Goal: Information Seeking & Learning: Learn about a topic

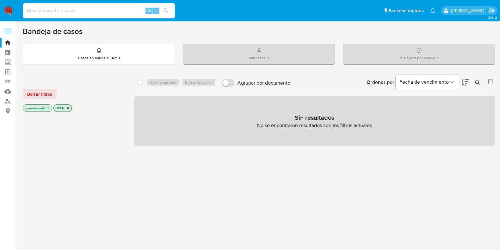
click at [109, 9] on input at bounding box center [99, 11] width 152 height 8
paste input "2426337766"
type input "2426337766"
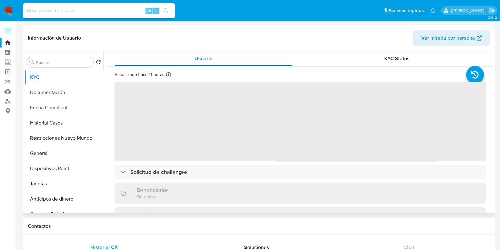
select select "10"
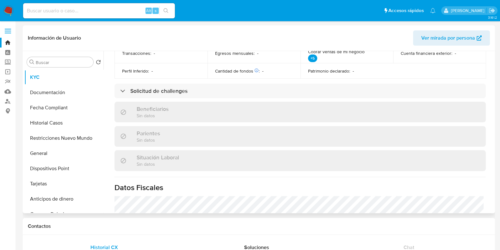
scroll to position [237, 0]
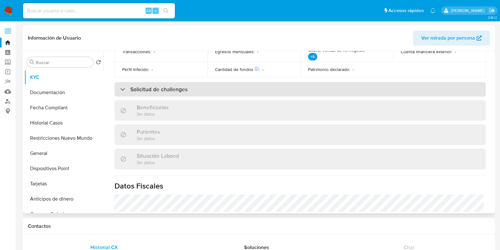
click at [241, 95] on div "Solicitud de challenges" at bounding box center [301, 89] width 372 height 15
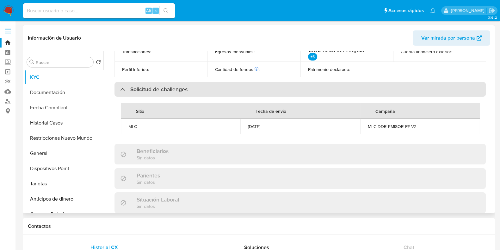
click at [242, 91] on div "Solicitud de challenges" at bounding box center [301, 89] width 372 height 15
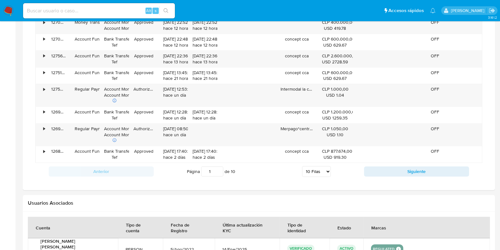
scroll to position [307, 0]
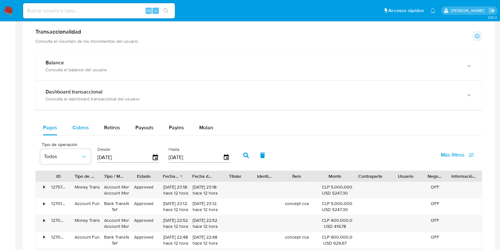
click at [77, 126] on span "Cobros" at bounding box center [80, 127] width 16 height 7
select select "10"
click at [101, 121] on button "Retiros" at bounding box center [112, 127] width 31 height 15
select select "10"
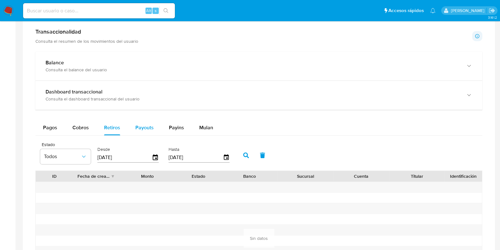
click at [142, 124] on span "Payouts" at bounding box center [144, 127] width 18 height 7
select select "10"
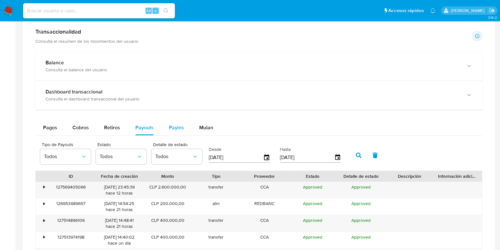
click at [177, 125] on span "Payins" at bounding box center [176, 127] width 15 height 7
select select "10"
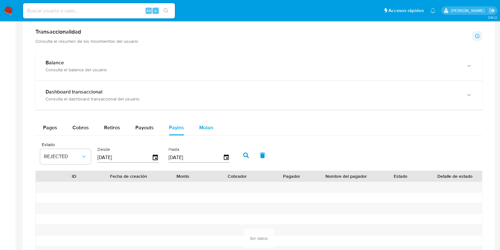
click at [205, 124] on span "Mulan" at bounding box center [206, 127] width 14 height 7
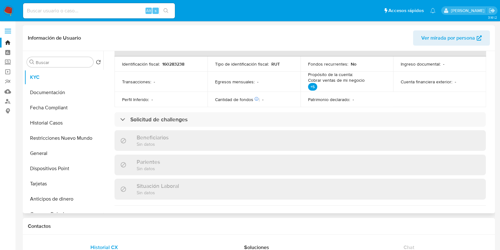
scroll to position [196, 0]
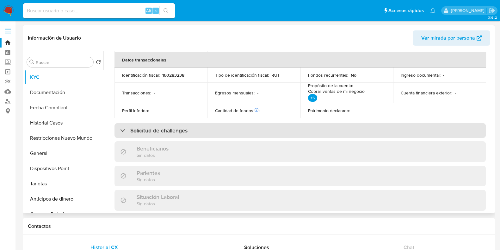
click at [185, 125] on div "Solicitud de challenges" at bounding box center [301, 130] width 372 height 15
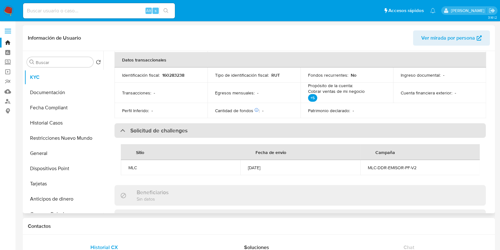
click at [191, 128] on div "Solicitud de challenges" at bounding box center [301, 130] width 372 height 15
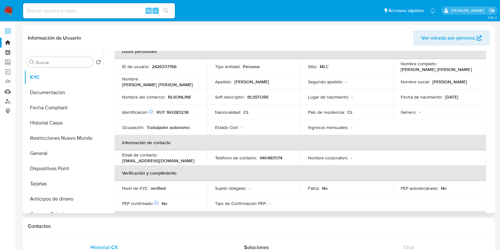
scroll to position [0, 0]
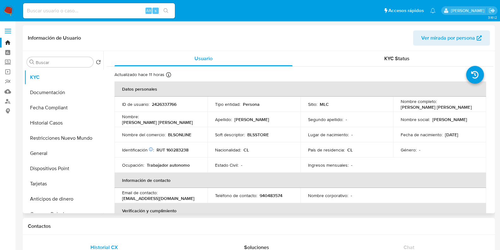
click at [184, 133] on p "BLSONLINE" at bounding box center [179, 135] width 23 height 6
drag, startPoint x: 398, startPoint y: 107, endPoint x: 465, endPoint y: 109, distance: 67.1
click at [465, 109] on td "Nombre completo : [PERSON_NAME] [PERSON_NAME]" at bounding box center [439, 104] width 93 height 15
click at [478, 120] on td "Nombre social : [PERSON_NAME]" at bounding box center [439, 119] width 93 height 15
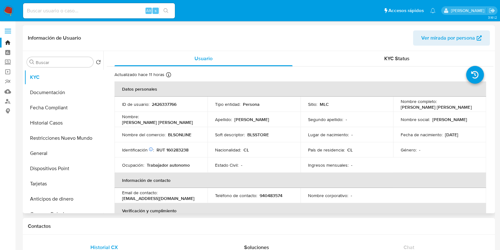
drag, startPoint x: 464, startPoint y: 108, endPoint x: 395, endPoint y: 107, distance: 69.0
click at [395, 107] on td "Nombre completo : [PERSON_NAME] [PERSON_NAME]" at bounding box center [439, 104] width 93 height 15
copy p "[PERSON_NAME] [PERSON_NAME]"
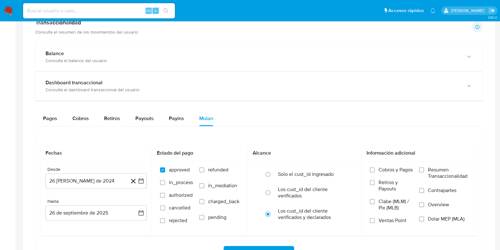
scroll to position [532, 0]
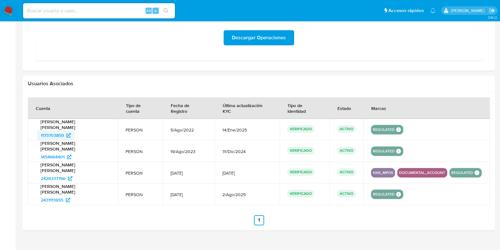
drag, startPoint x: 35, startPoint y: 126, endPoint x: 65, endPoint y: 129, distance: 29.9
click at [65, 129] on td "[PERSON_NAME] [PERSON_NAME] 1173703859" at bounding box center [73, 130] width 90 height 22
drag, startPoint x: 88, startPoint y: 147, endPoint x: 37, endPoint y: 148, distance: 51.3
click at [37, 152] on div "1454664401" at bounding box center [73, 157] width 73 height 10
drag, startPoint x: 95, startPoint y: 171, endPoint x: 31, endPoint y: 167, distance: 63.7
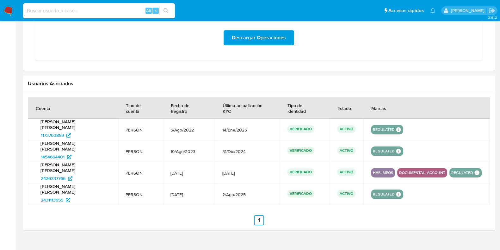
click at [31, 167] on td "[PERSON_NAME] [PERSON_NAME] 2426337766" at bounding box center [73, 173] width 90 height 22
drag, startPoint x: 89, startPoint y: 187, endPoint x: 30, endPoint y: 187, distance: 59.2
click at [30, 187] on td "[PERSON_NAME] [PERSON_NAME] 2431113655" at bounding box center [73, 194] width 90 height 22
click at [54, 130] on span "1173703859" at bounding box center [52, 135] width 23 height 10
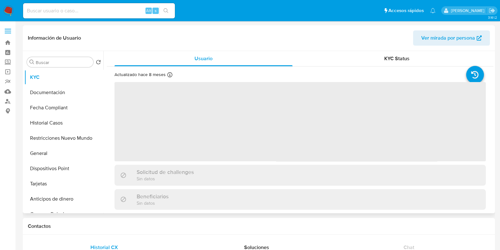
select select "10"
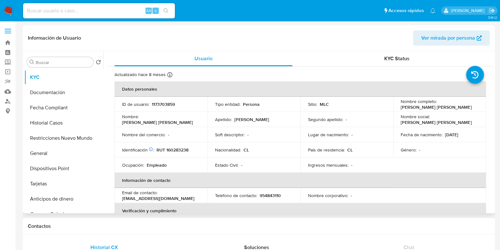
click at [449, 43] on span "Ver mirada por persona" at bounding box center [449, 37] width 54 height 15
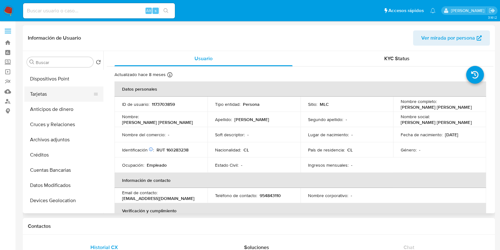
scroll to position [79, 0]
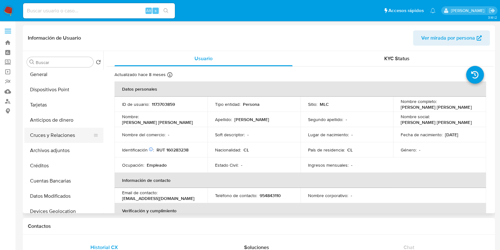
click at [60, 131] on button "Cruces y Relaciones" at bounding box center [61, 135] width 74 height 15
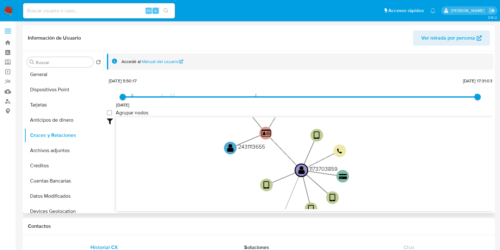
drag, startPoint x: 235, startPoint y: 159, endPoint x: 228, endPoint y: 194, distance: 36.1
click at [228, 194] on icon "device-62ed288708813b0017c90c90  user-1173703859  1173703859 device-631415580…" at bounding box center [305, 163] width 378 height 92
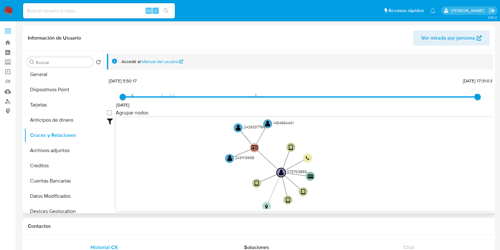
drag, startPoint x: 278, startPoint y: 143, endPoint x: 281, endPoint y: 161, distance: 18.0
click at [281, 161] on icon "device-62ed288708813b0017c90c90  user-1173703859  1173703859 device-631415580…" at bounding box center [305, 163] width 378 height 92
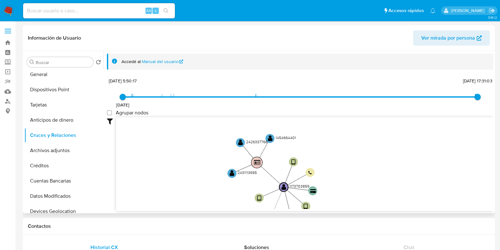
click at [256, 163] on text "" at bounding box center [257, 162] width 7 height 6
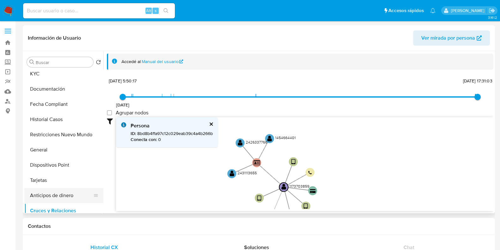
scroll to position [0, 0]
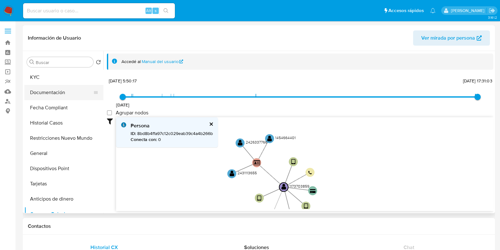
click at [56, 89] on button "Documentación" at bounding box center [61, 92] width 74 height 15
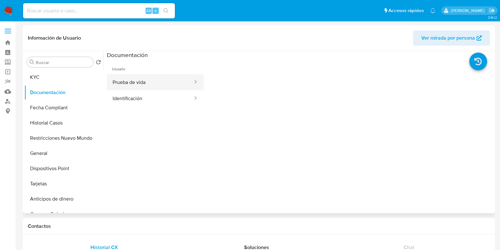
click at [156, 82] on button "Prueba de vida" at bounding box center [150, 82] width 87 height 16
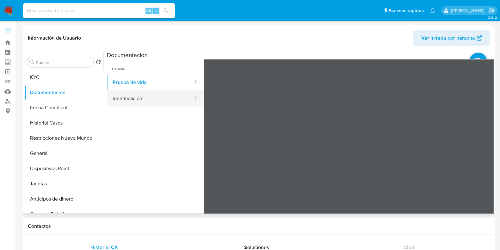
click at [150, 99] on button "Identificación" at bounding box center [150, 98] width 87 height 16
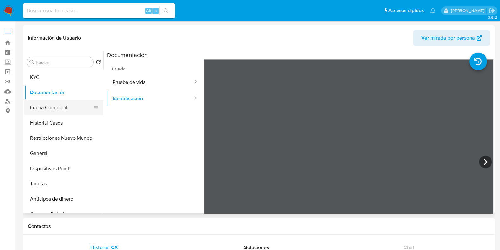
click at [62, 108] on button "Fecha Compliant" at bounding box center [61, 107] width 74 height 15
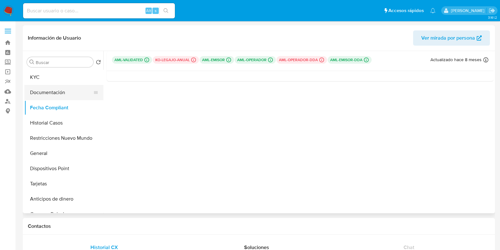
click at [48, 96] on button "Documentación" at bounding box center [61, 92] width 74 height 15
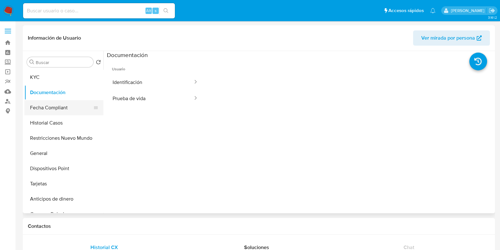
click at [59, 112] on button "Fecha Compliant" at bounding box center [61, 107] width 74 height 15
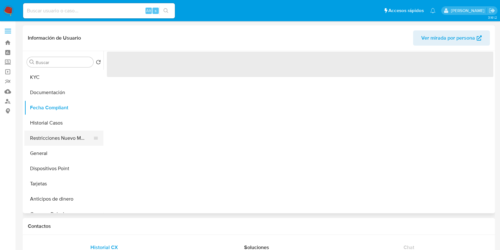
click at [61, 136] on button "Restricciones Nuevo Mundo" at bounding box center [61, 137] width 74 height 15
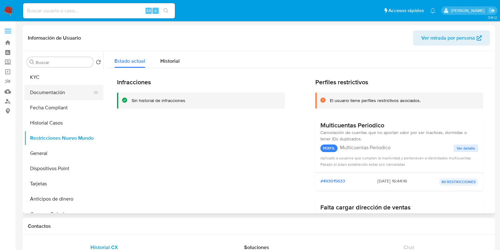
click at [60, 99] on button "Documentación" at bounding box center [61, 92] width 74 height 15
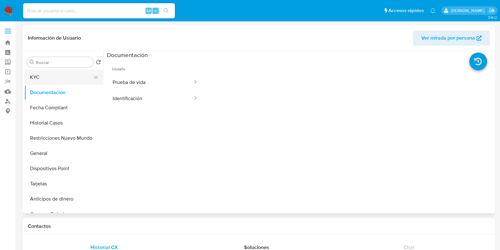
click at [58, 82] on button "KYC" at bounding box center [61, 77] width 74 height 15
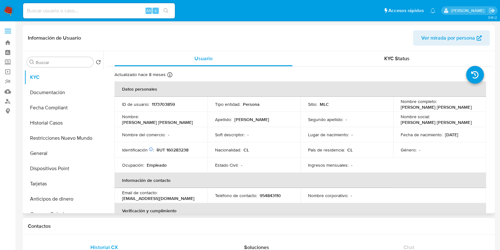
click at [432, 107] on p "[PERSON_NAME] [PERSON_NAME]" at bounding box center [436, 107] width 71 height 6
drag, startPoint x: 461, startPoint y: 109, endPoint x: 427, endPoint y: 107, distance: 34.6
click at [427, 107] on div "Nombre completo : [PERSON_NAME] [PERSON_NAME]" at bounding box center [440, 103] width 78 height 11
copy p "[PERSON_NAME]"
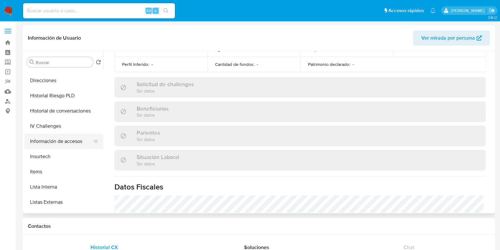
scroll to position [237, 0]
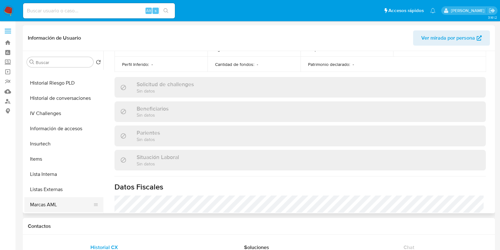
click at [52, 204] on button "Marcas AML" at bounding box center [61, 204] width 74 height 15
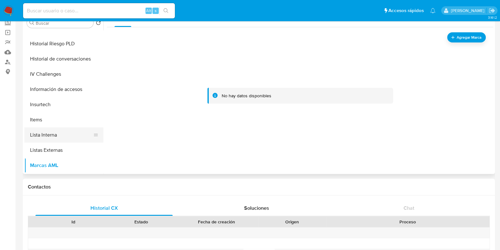
scroll to position [277, 0]
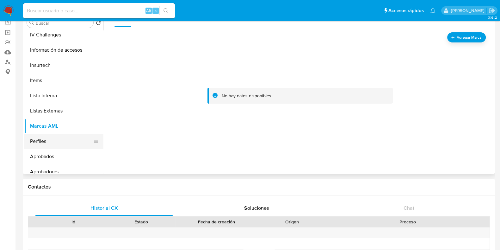
click at [53, 140] on button "Perfiles" at bounding box center [61, 141] width 74 height 15
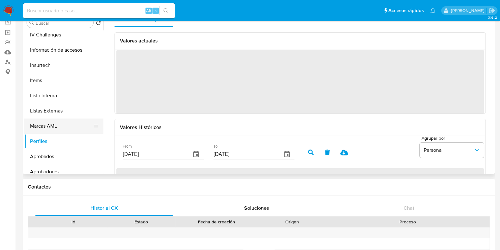
click at [54, 124] on button "Marcas AML" at bounding box center [61, 125] width 74 height 15
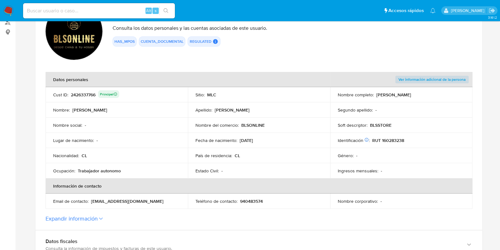
scroll to position [119, 0]
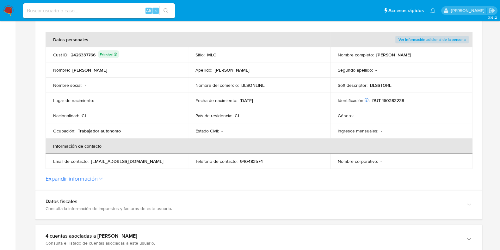
click at [163, 174] on section "ID de la persona : 8bd8b4ffa97c12c029eab39c4a4b266b Datos generales de José Ant…" at bounding box center [258, 72] width 447 height 235
click at [161, 180] on label "Expandir información" at bounding box center [259, 178] width 427 height 7
click at [98, 180] on button "Expandir información" at bounding box center [72, 178] width 52 height 7
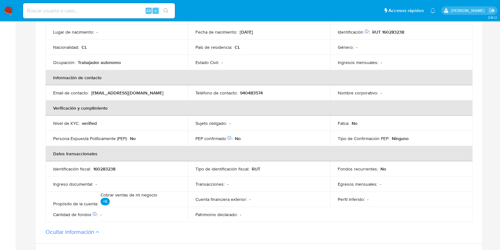
scroll to position [198, 0]
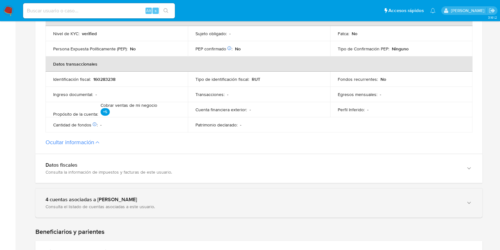
click at [140, 201] on div "4 cuentas asociadas a José Antonio Parada González" at bounding box center [253, 199] width 414 height 6
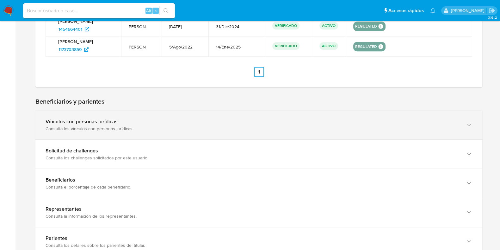
scroll to position [554, 0]
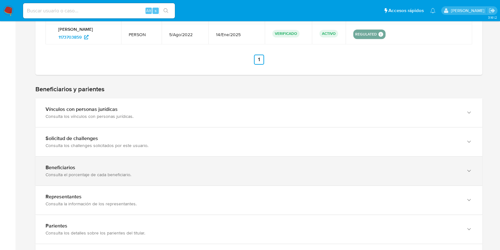
click at [163, 171] on div "Beneficiarios" at bounding box center [253, 167] width 414 height 6
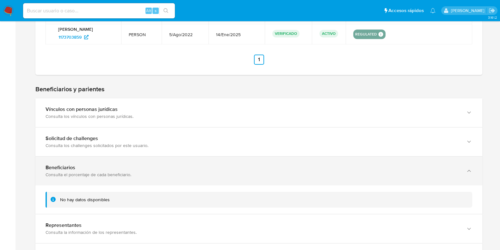
click at [163, 171] on div "Beneficiarios" at bounding box center [253, 167] width 414 height 6
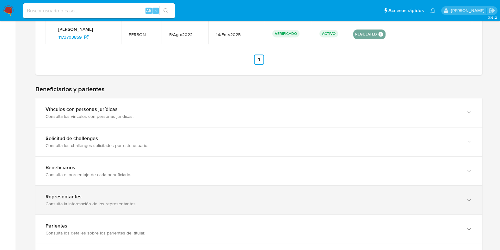
click at [161, 196] on div "Representantes Consulta la información de los representantes." at bounding box center [258, 200] width 447 height 29
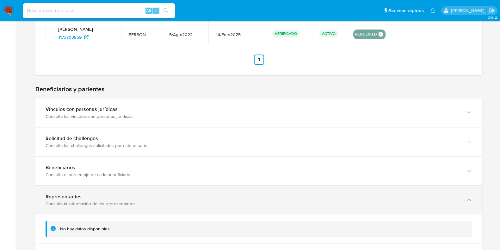
scroll to position [593, 0]
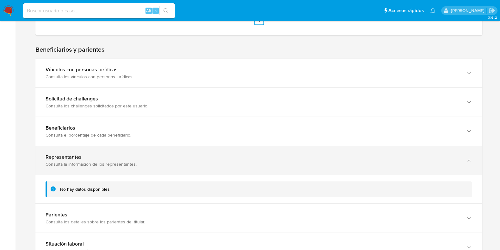
click at [165, 160] on div "Representantes" at bounding box center [253, 157] width 414 height 6
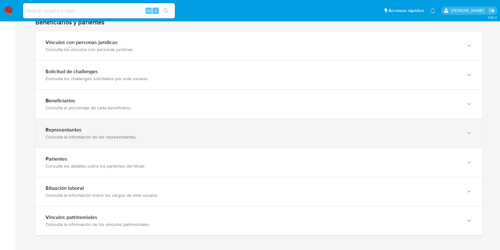
scroll to position [633, 0]
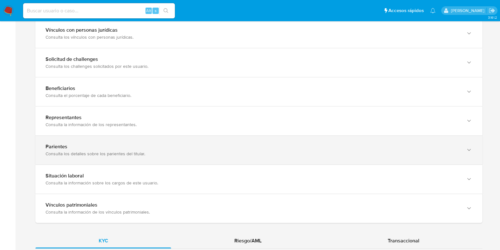
click at [166, 150] on div "Parientes" at bounding box center [253, 146] width 414 height 6
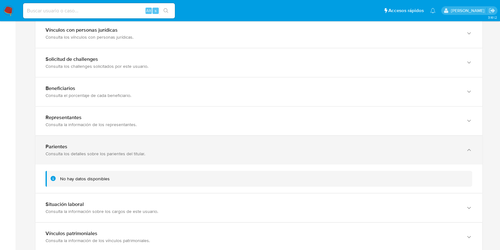
click at [166, 150] on div "Parientes" at bounding box center [253, 146] width 414 height 6
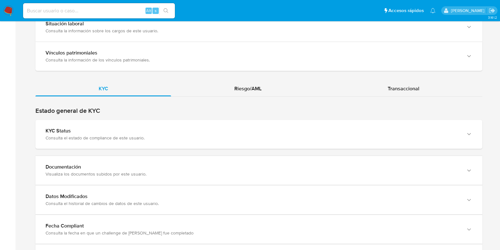
scroll to position [831, 0]
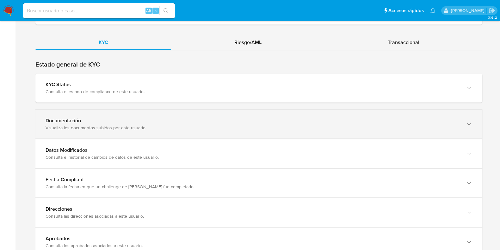
click at [165, 121] on div "Documentación Visualiza los documentos subidos por este usuario." at bounding box center [258, 124] width 447 height 29
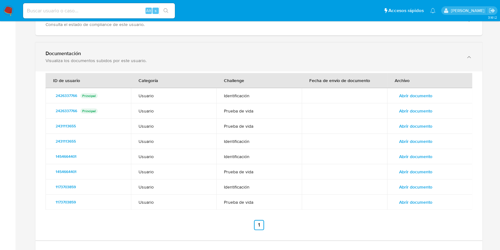
scroll to position [910, 0]
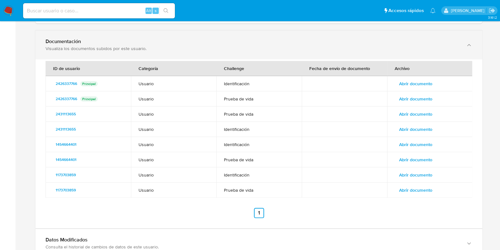
click at [177, 50] on div "Visualiza los documentos subidos por este usuario." at bounding box center [253, 49] width 414 height 6
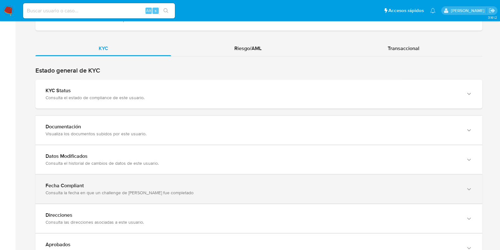
scroll to position [791, 0]
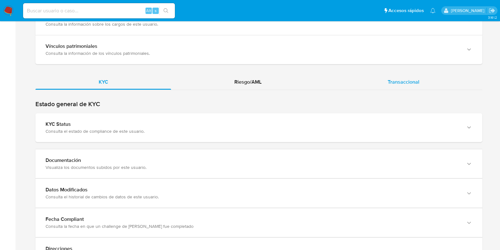
click at [385, 90] on div "Transaccional" at bounding box center [404, 81] width 158 height 15
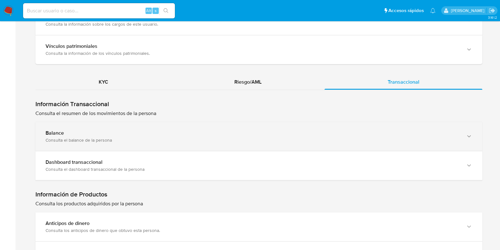
click at [231, 136] on div "Balance" at bounding box center [253, 133] width 414 height 6
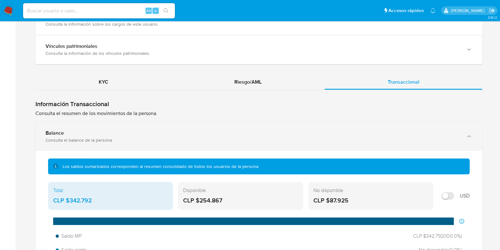
click at [231, 136] on div "Balance" at bounding box center [253, 133] width 414 height 6
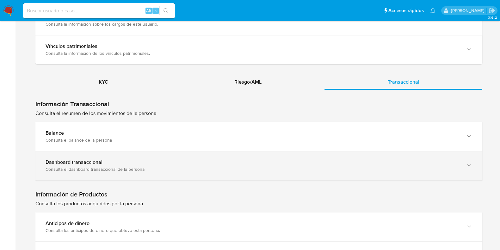
click at [218, 172] on div "Consulta el dashboard transaccional de la persona" at bounding box center [253, 169] width 414 height 6
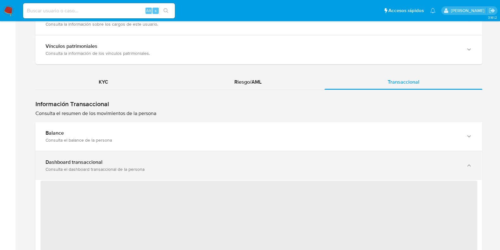
click at [220, 165] on div "Dashboard transaccional" at bounding box center [253, 162] width 414 height 6
